Goal: Transaction & Acquisition: Book appointment/travel/reservation

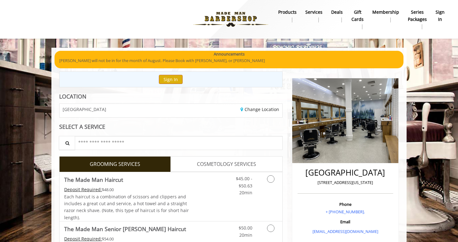
click at [168, 83] on button "Sign In" at bounding box center [171, 79] width 24 height 9
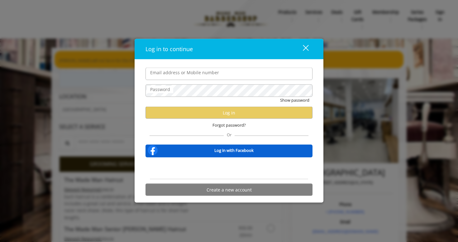
click at [169, 165] on div at bounding box center [228, 168] width 167 height 12
click at [174, 77] on input "Email address or Mobile number" at bounding box center [228, 74] width 167 height 12
type input "**********"
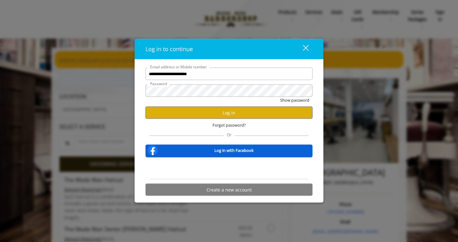
click at [220, 117] on button "Log in" at bounding box center [228, 112] width 167 height 12
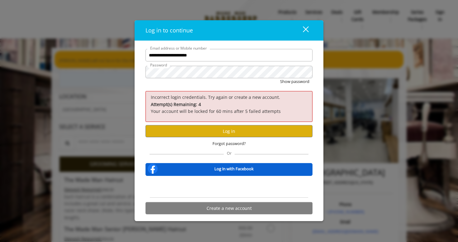
click at [306, 29] on div "close dialog" at bounding box center [306, 29] width 6 height 6
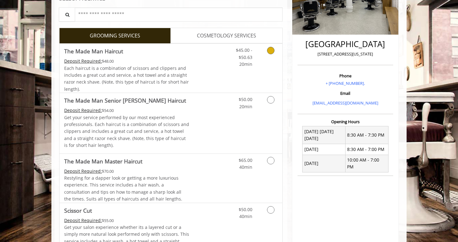
scroll to position [129, 0]
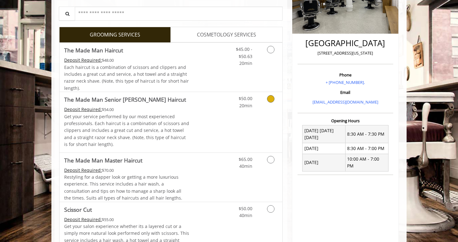
click at [269, 97] on icon "Grooming services" at bounding box center [270, 98] width 7 height 7
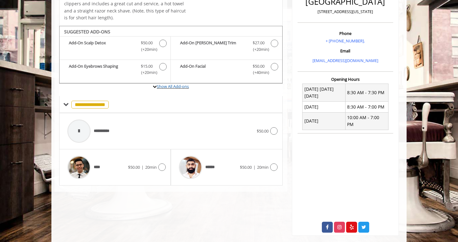
scroll to position [170, 0]
click at [273, 130] on icon at bounding box center [273, 130] width 7 height 7
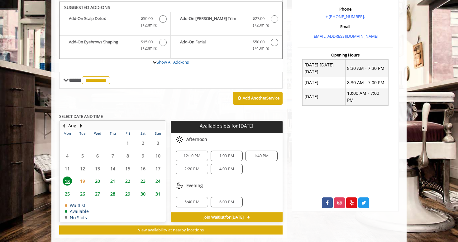
click at [98, 177] on span "20" at bounding box center [97, 180] width 9 height 9
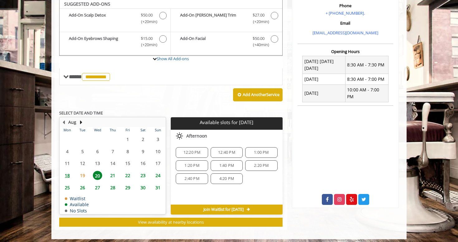
click at [262, 163] on span "2:20 PM" at bounding box center [261, 165] width 15 height 5
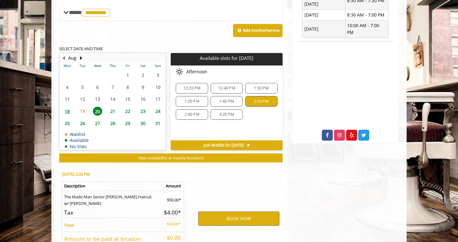
scroll to position [309, 0]
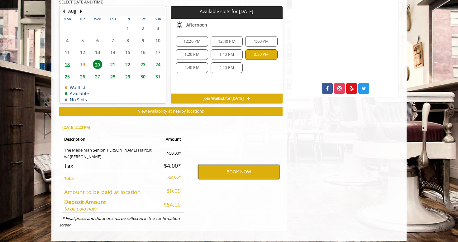
click at [236, 168] on button "BOOK NOW" at bounding box center [238, 171] width 81 height 14
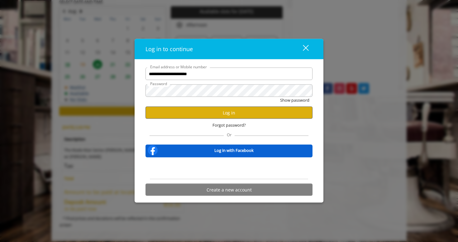
click at [217, 109] on button "Log in" at bounding box center [228, 112] width 167 height 12
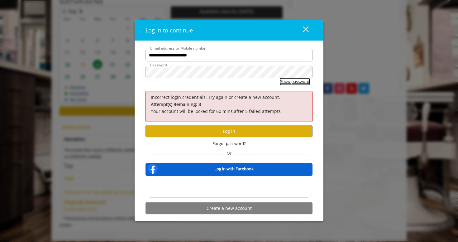
click at [298, 79] on button "Show password" at bounding box center [294, 81] width 29 height 7
click at [233, 143] on span "Forgot password?" at bounding box center [228, 143] width 33 height 7
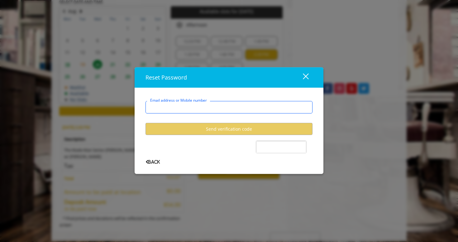
type input "**********"
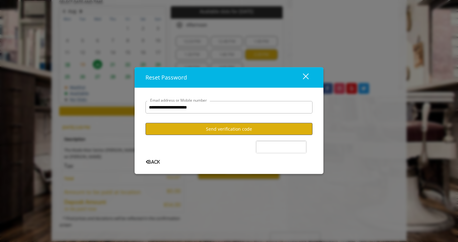
click at [208, 129] on button "Send verification code" at bounding box center [228, 129] width 167 height 12
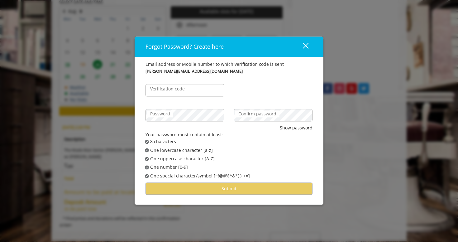
click at [185, 90] on label "Verification code" at bounding box center [167, 88] width 41 height 7
click at [185, 90] on input "Verification code" at bounding box center [184, 90] width 79 height 12
type input "******"
click at [255, 114] on label "Confirm password" at bounding box center [257, 113] width 44 height 7
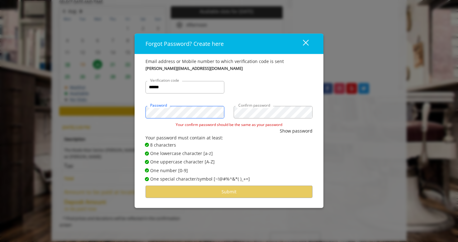
click at [125, 109] on div "Forgot Password? Create here close Email address or Mobile number to which veri…" at bounding box center [229, 121] width 458 height 242
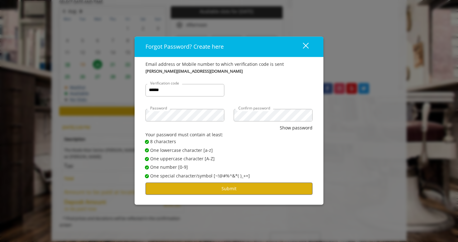
click at [238, 187] on button "Submit" at bounding box center [228, 188] width 167 height 12
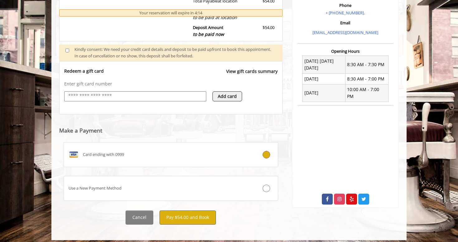
click at [199, 213] on button "Pay $54.00 and Book" at bounding box center [187, 217] width 56 height 14
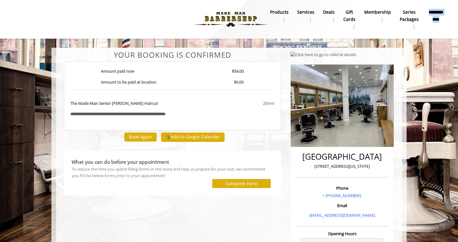
click at [438, 17] on b "**********" at bounding box center [435, 16] width 17 height 14
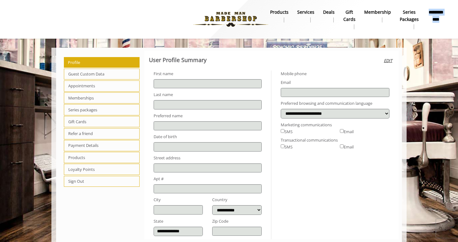
type input "******"
type input "*******"
select select "***"
type input "**********"
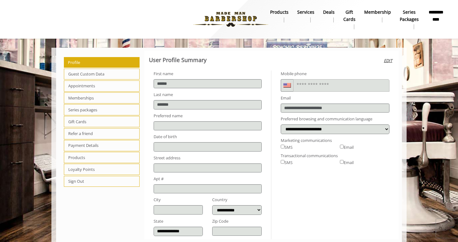
click at [78, 87] on span "Appointments" at bounding box center [102, 85] width 76 height 11
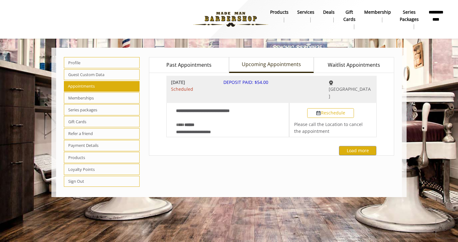
click at [206, 66] on span "Past Appointments" at bounding box center [188, 65] width 45 height 8
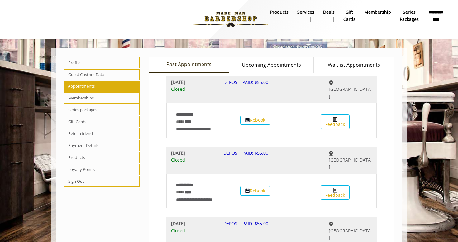
click at [282, 66] on span "Upcoming Appointments" at bounding box center [271, 65] width 59 height 8
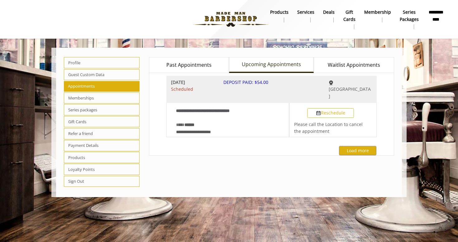
click at [343, 68] on span "Waitlist Appointments" at bounding box center [354, 65] width 52 height 8
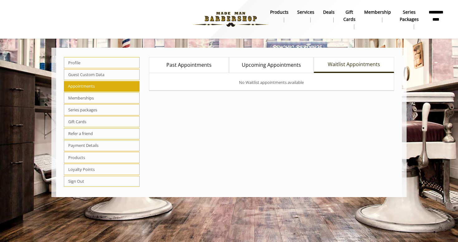
click at [256, 64] on span "Upcoming Appointments" at bounding box center [271, 65] width 59 height 8
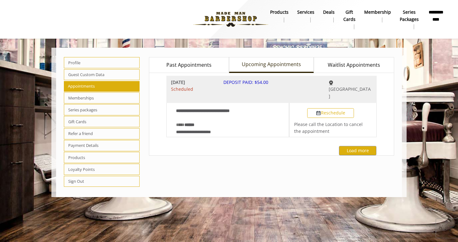
click at [80, 164] on span "Loyalty Points" at bounding box center [102, 168] width 76 height 11
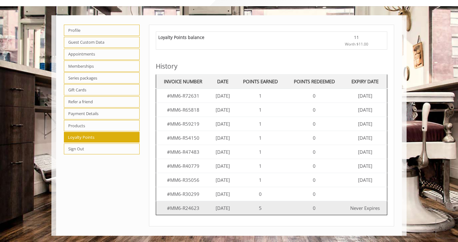
scroll to position [32, 0]
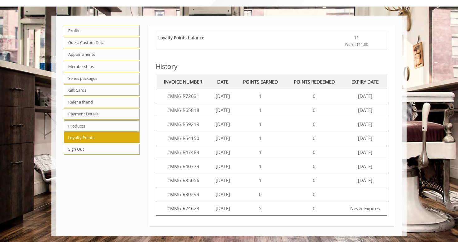
click at [74, 120] on span "Products" at bounding box center [102, 125] width 76 height 11
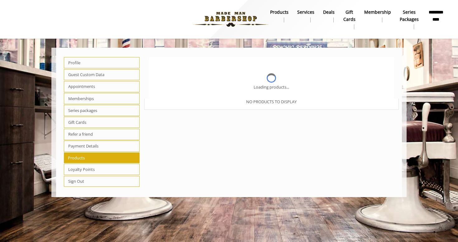
scroll to position [0, 0]
click at [77, 119] on span "Gift Cards" at bounding box center [102, 121] width 76 height 11
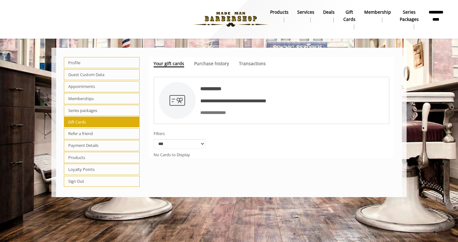
click at [253, 64] on span "Transactions" at bounding box center [252, 63] width 27 height 6
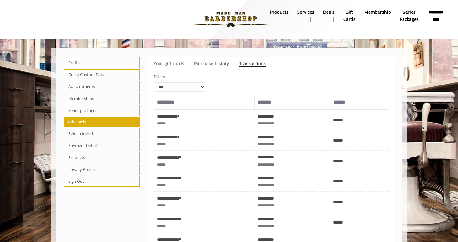
click at [215, 64] on span "Purchase history" at bounding box center [211, 63] width 35 height 6
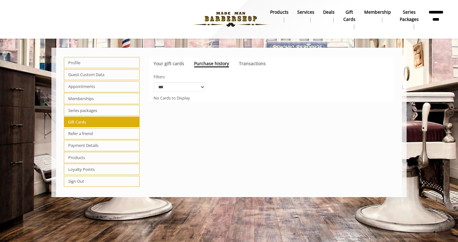
click at [171, 63] on span "Your gift cards" at bounding box center [169, 63] width 31 height 6
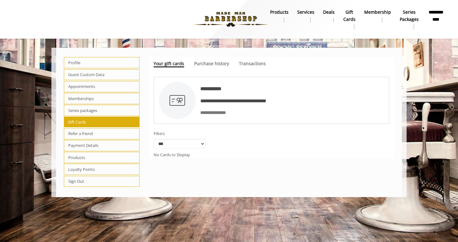
click at [87, 109] on span "Series packages" at bounding box center [102, 110] width 76 height 11
select select "*"
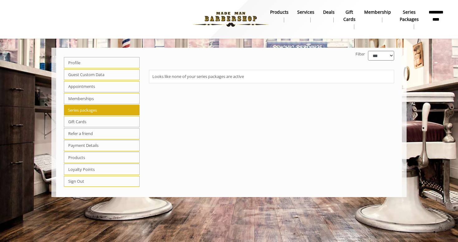
click at [85, 97] on span "Memberships" at bounding box center [102, 98] width 76 height 11
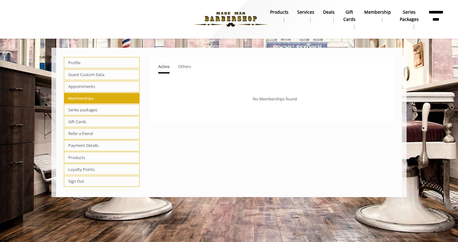
click at [85, 88] on span "Appointments" at bounding box center [102, 86] width 76 height 11
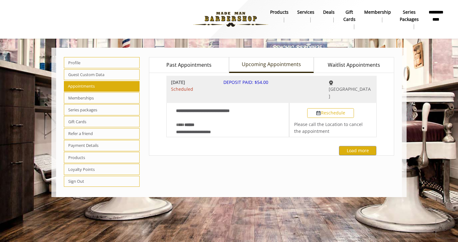
click at [86, 76] on span "Guest Custom Data" at bounding box center [102, 74] width 76 height 11
